Goal: Task Accomplishment & Management: Manage account settings

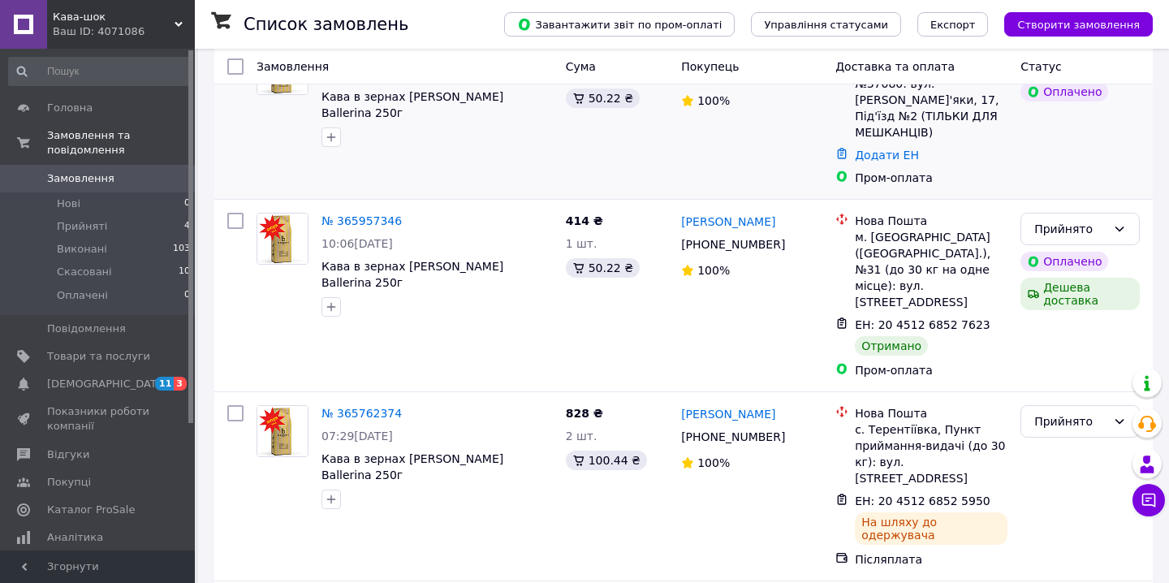
scroll to position [394, 0]
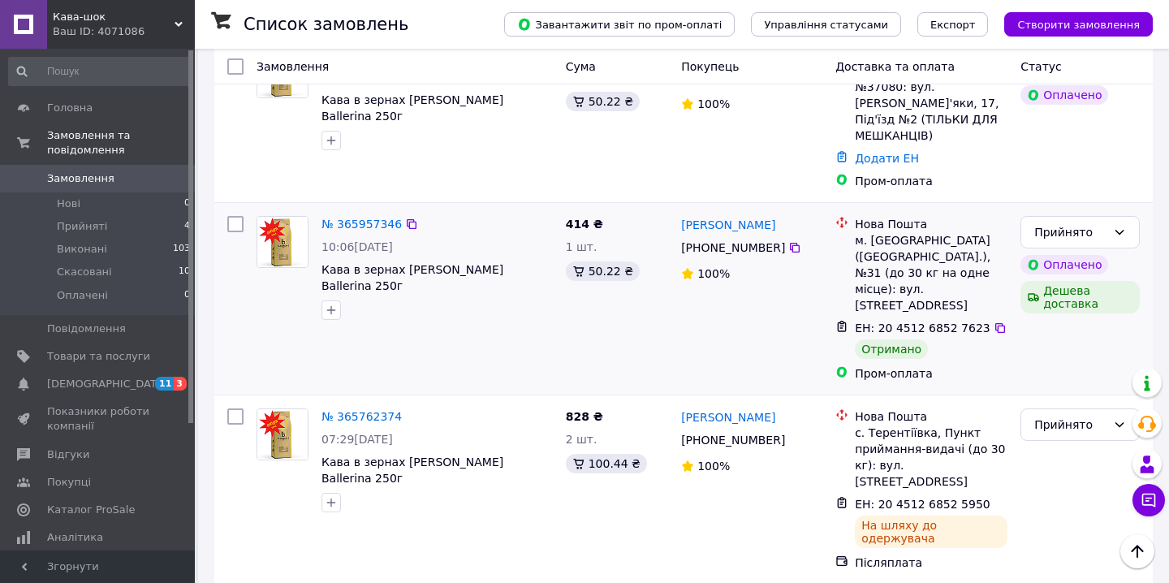
click at [275, 217] on img at bounding box center [282, 242] width 50 height 50
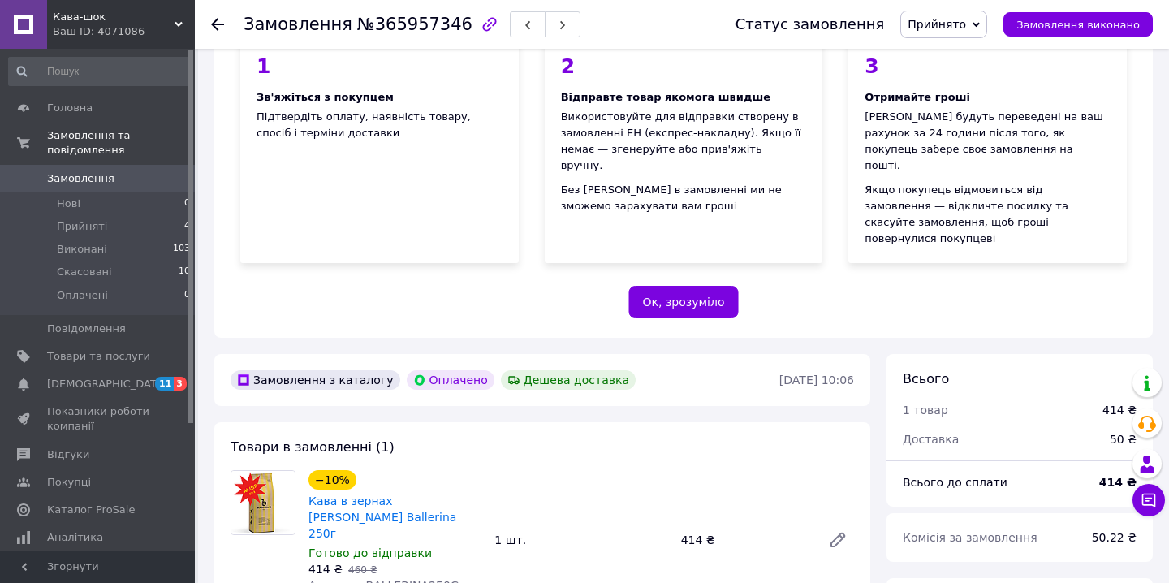
scroll to position [172, 0]
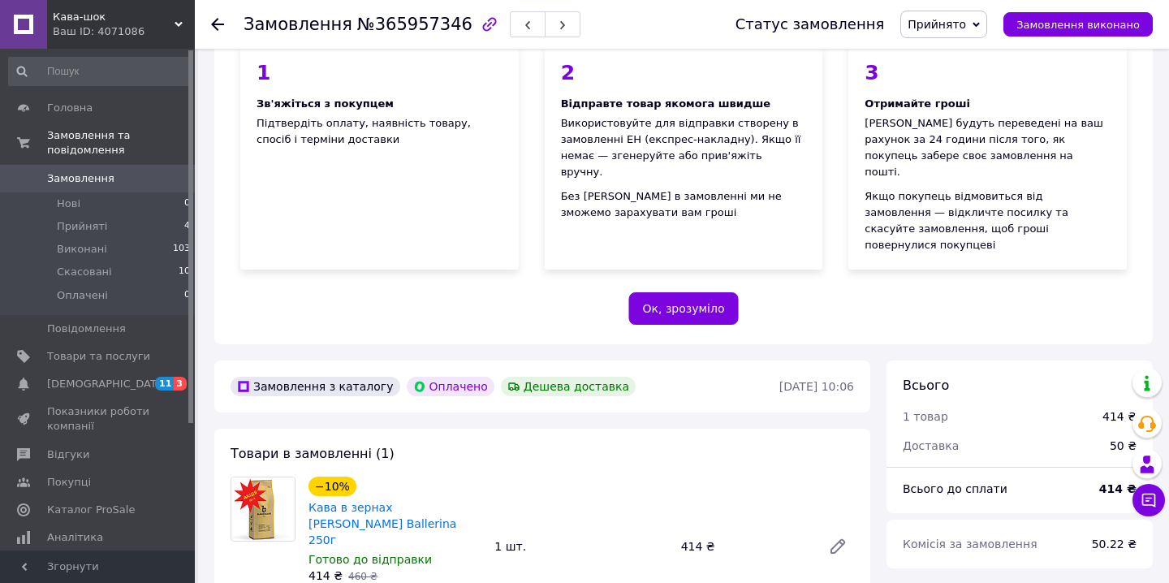
click at [216, 22] on icon at bounding box center [217, 24] width 13 height 13
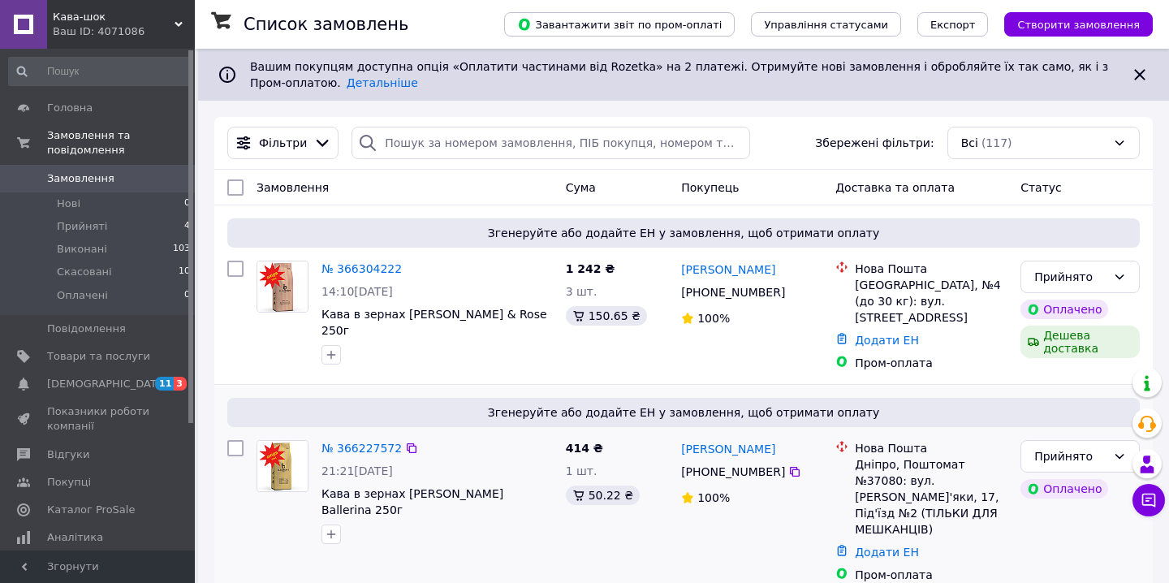
click at [280, 441] on img at bounding box center [282, 466] width 50 height 50
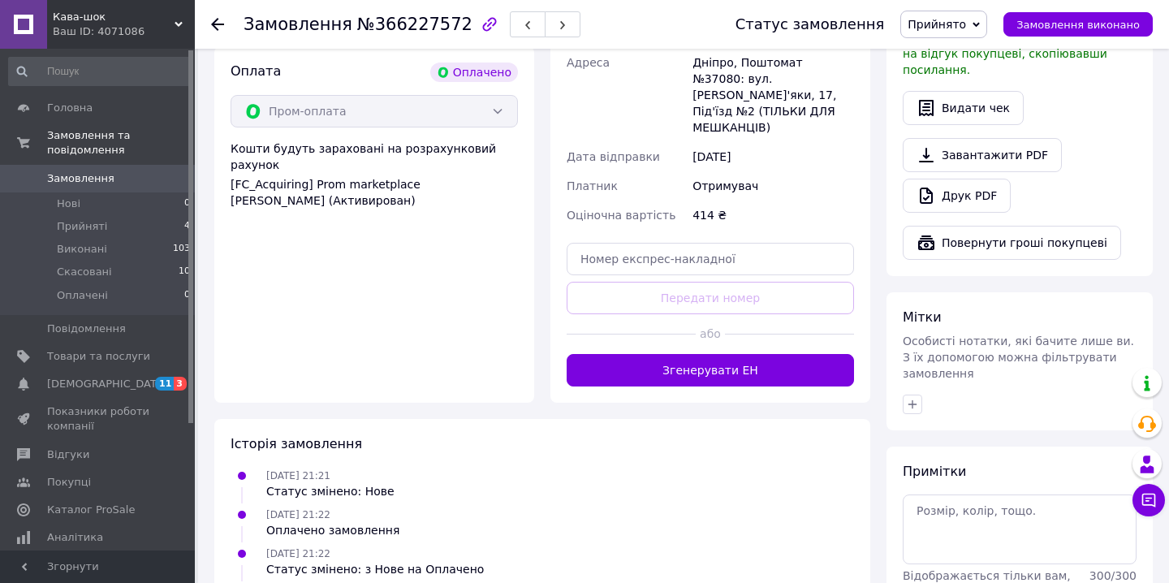
scroll to position [989, 0]
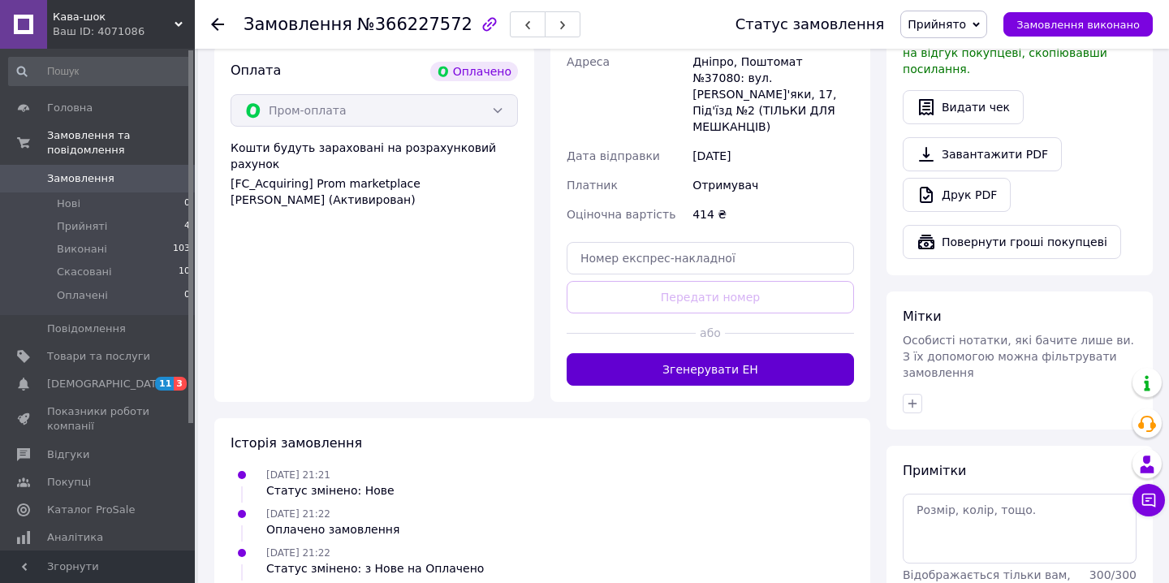
click at [680, 353] on button "Згенерувати ЕН" at bounding box center [710, 369] width 287 height 32
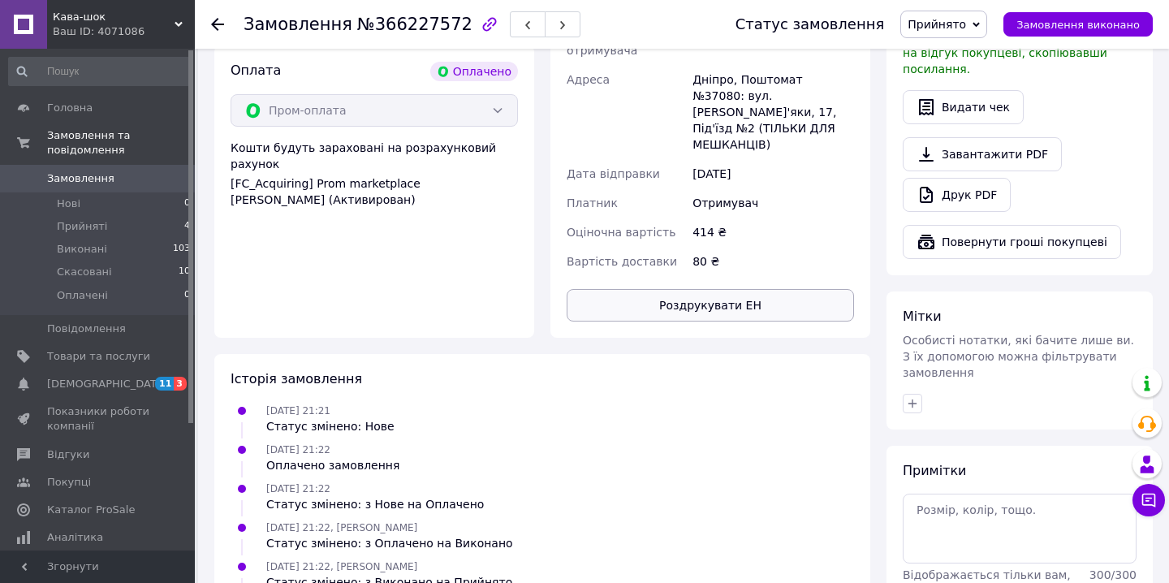
click at [668, 289] on button "Роздрукувати ЕН" at bounding box center [710, 305] width 287 height 32
click at [217, 25] on icon at bounding box center [217, 24] width 13 height 13
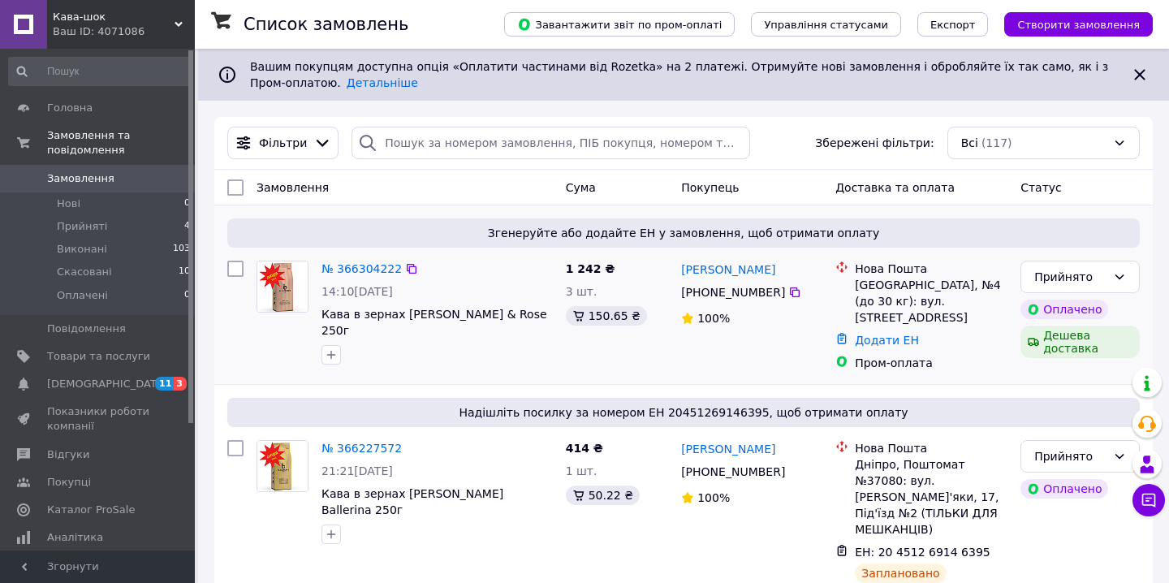
click at [283, 296] on img at bounding box center [282, 287] width 50 height 50
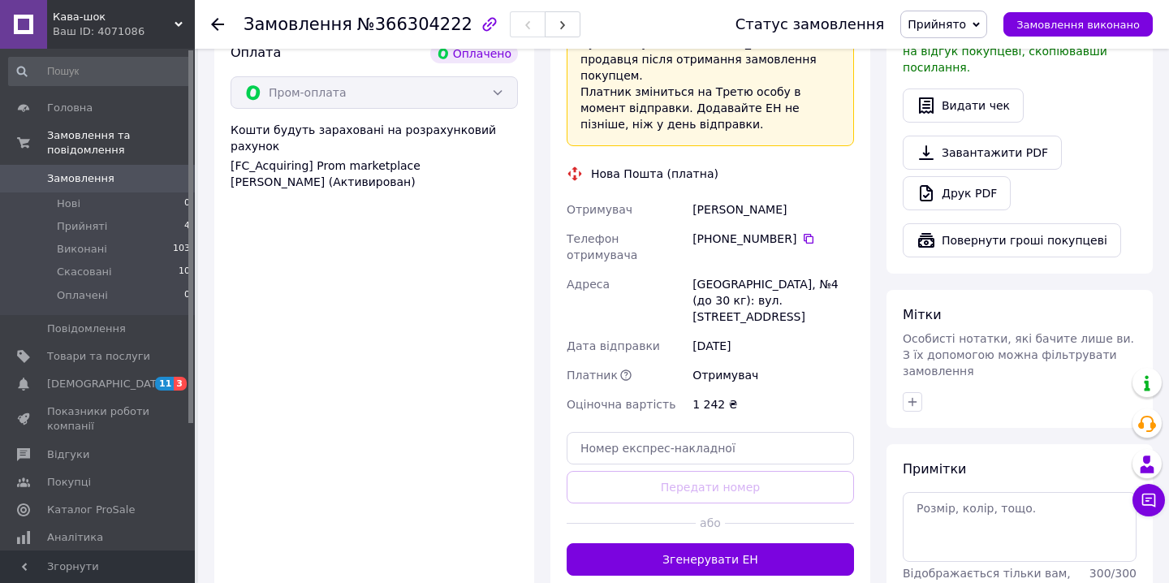
scroll to position [992, 0]
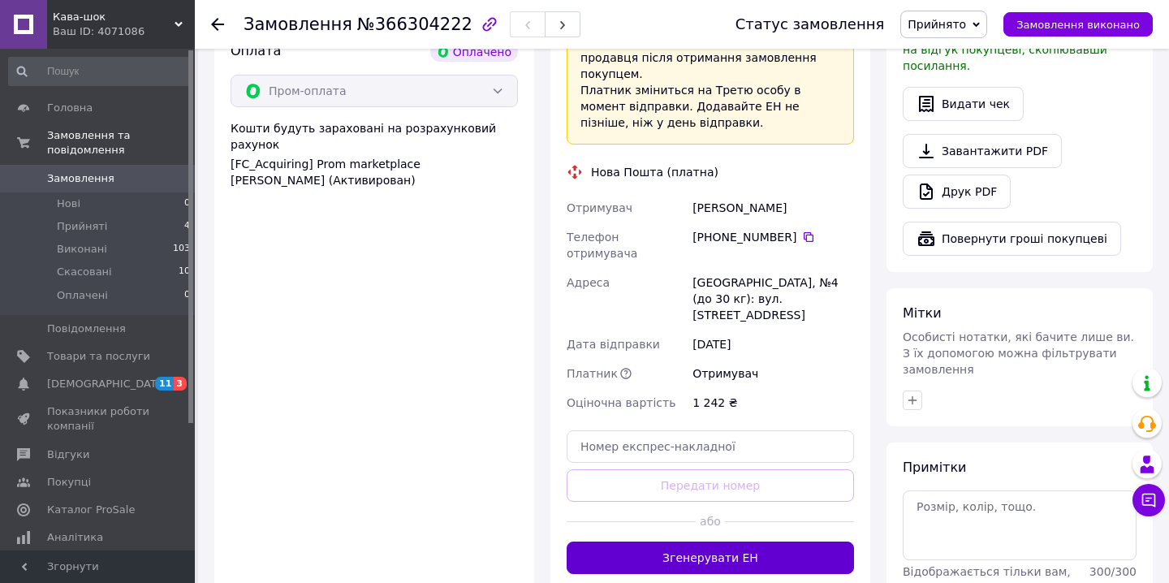
click at [697, 542] on button "Згенерувати ЕН" at bounding box center [710, 558] width 287 height 32
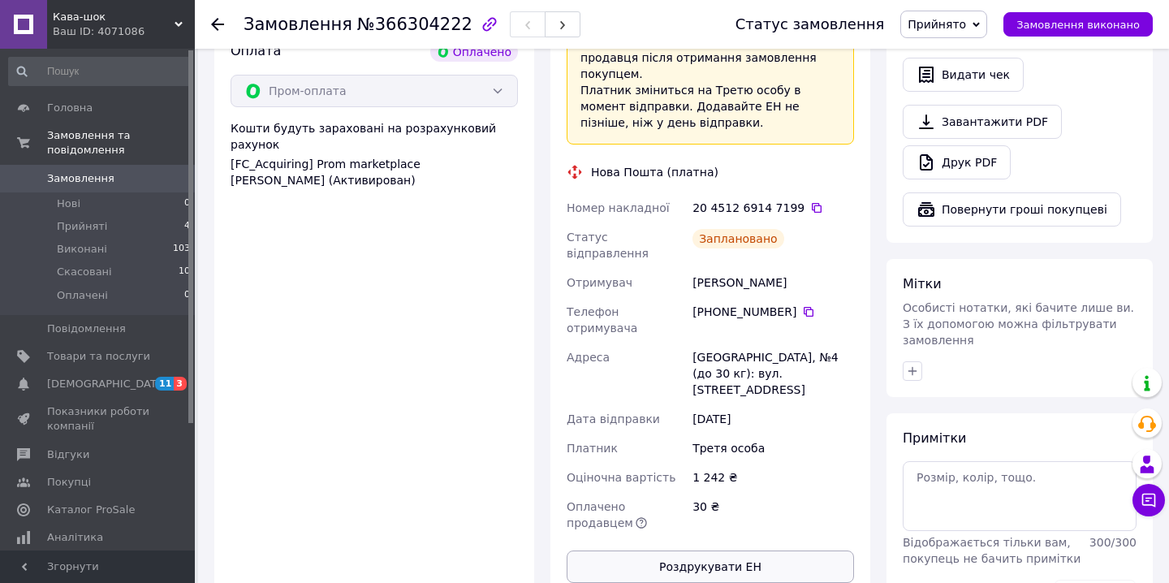
click at [696, 551] on button "Роздрукувати ЕН" at bounding box center [710, 567] width 287 height 32
click at [218, 31] on div at bounding box center [217, 24] width 13 height 16
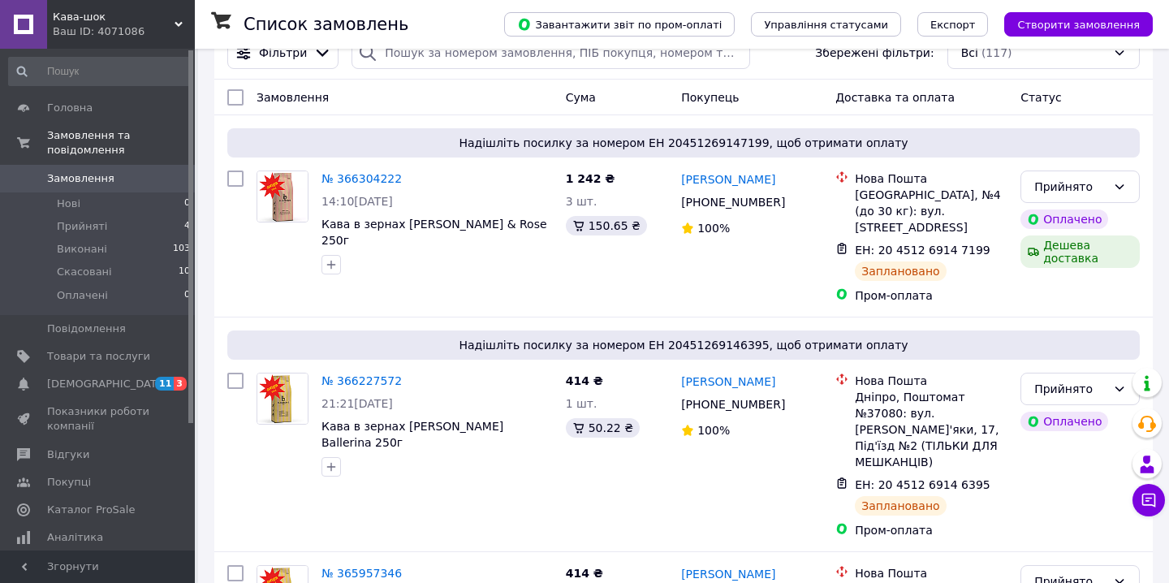
scroll to position [100, 0]
